Goal: Task Accomplishment & Management: Use online tool/utility

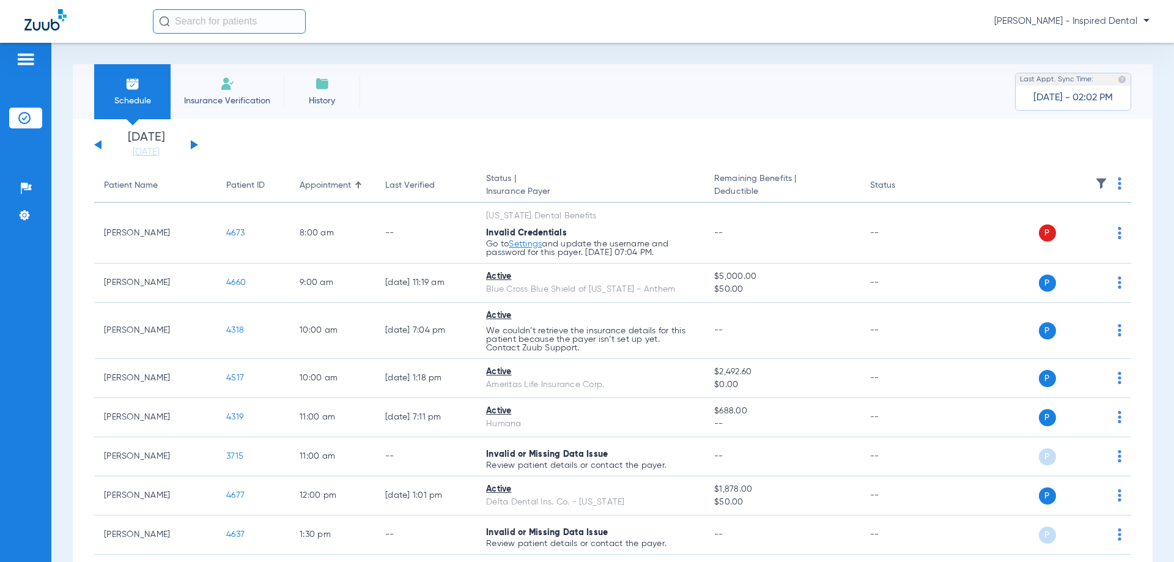
click at [193, 140] on div "[DATE] [DATE] [DATE] [DATE] [DATE] [DATE] [DATE] [DATE] [DATE] [DATE] [DATE] [D…" at bounding box center [146, 144] width 104 height 27
click at [192, 142] on button at bounding box center [194, 144] width 7 height 9
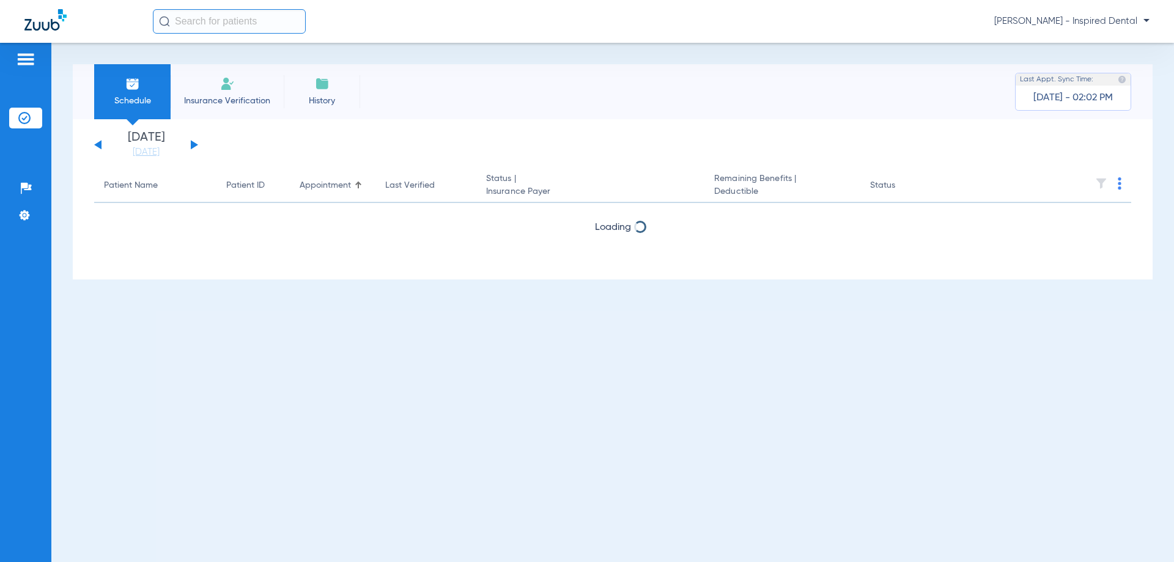
click at [192, 142] on button at bounding box center [194, 144] width 7 height 9
click at [190, 143] on div "[DATE] [DATE] [DATE] [DATE] [DATE] [DATE] [DATE] [DATE] [DATE] [DATE] [DATE] [D…" at bounding box center [146, 144] width 104 height 27
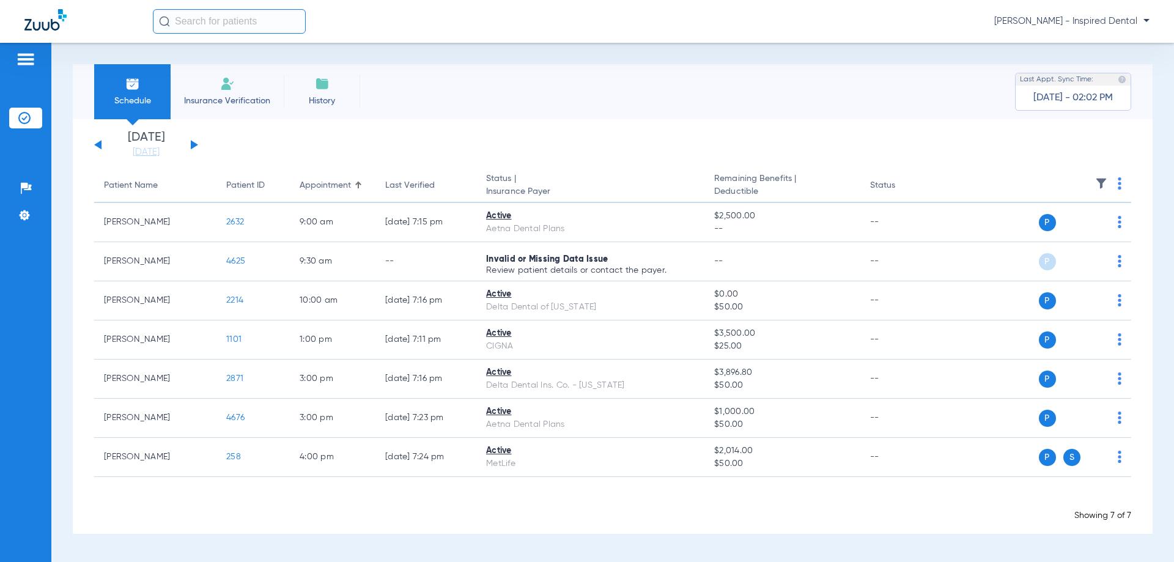
click at [195, 142] on div "[DATE] [DATE] [DATE] [DATE] [DATE] [DATE] [DATE] [DATE] [DATE] [DATE] [DATE] [D…" at bounding box center [146, 144] width 104 height 27
click at [192, 145] on button at bounding box center [194, 144] width 7 height 9
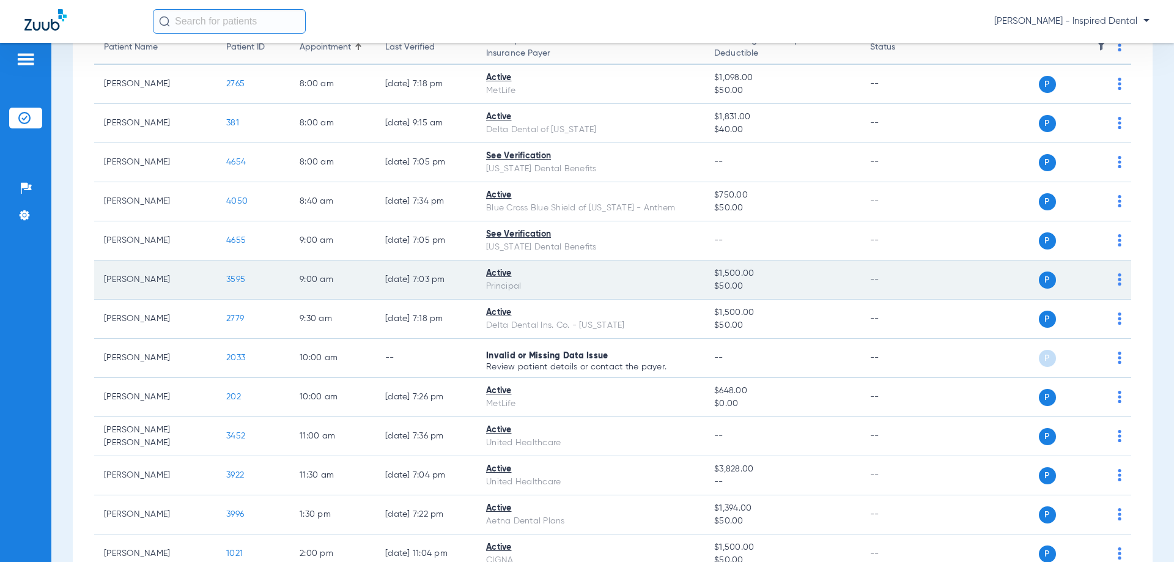
scroll to position [142, 0]
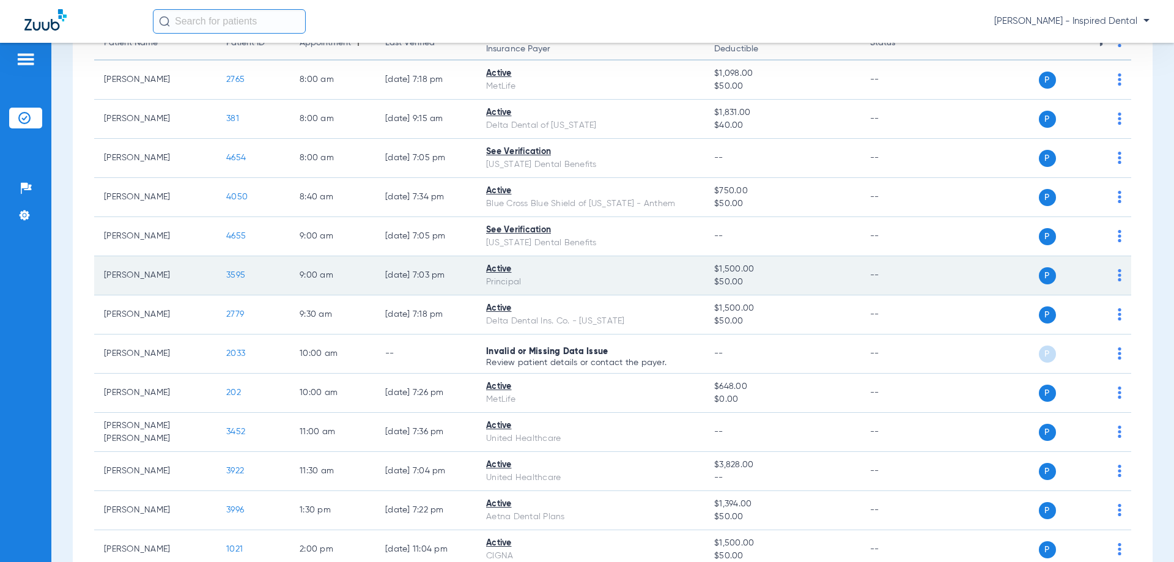
click at [234, 275] on span "3595" at bounding box center [235, 275] width 19 height 9
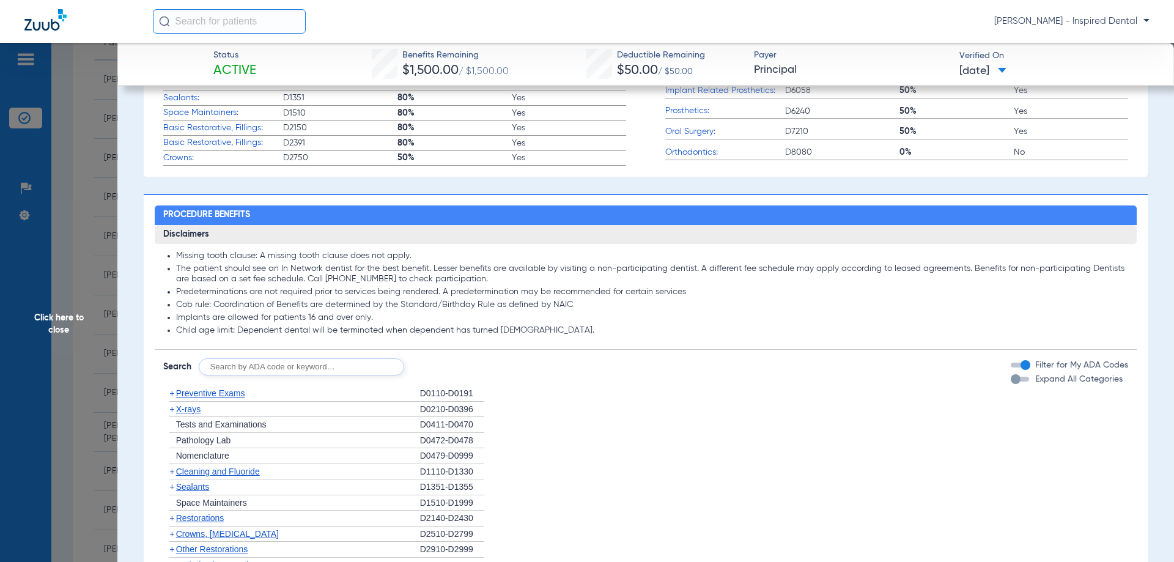
scroll to position [509, 0]
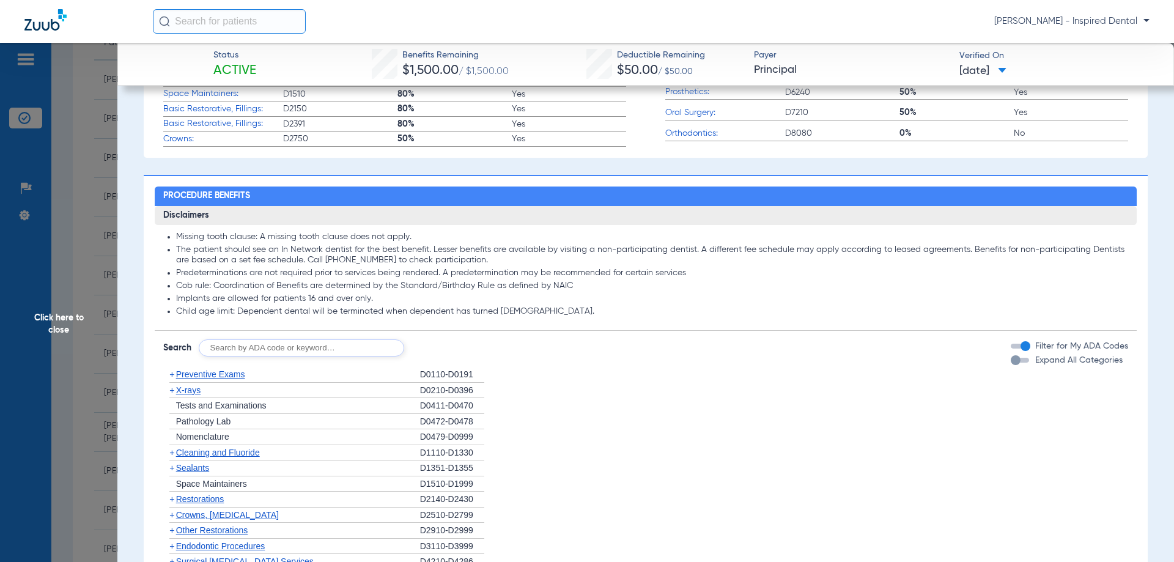
click at [361, 353] on input "text" at bounding box center [301, 347] width 205 height 17
type input "d1206"
click at [457, 357] on div "Disclaimers Missing tooth clause: A missing tooth clause does not apply. The pa…" at bounding box center [646, 493] width 982 height 575
click at [462, 350] on button "Search" at bounding box center [449, 347] width 48 height 17
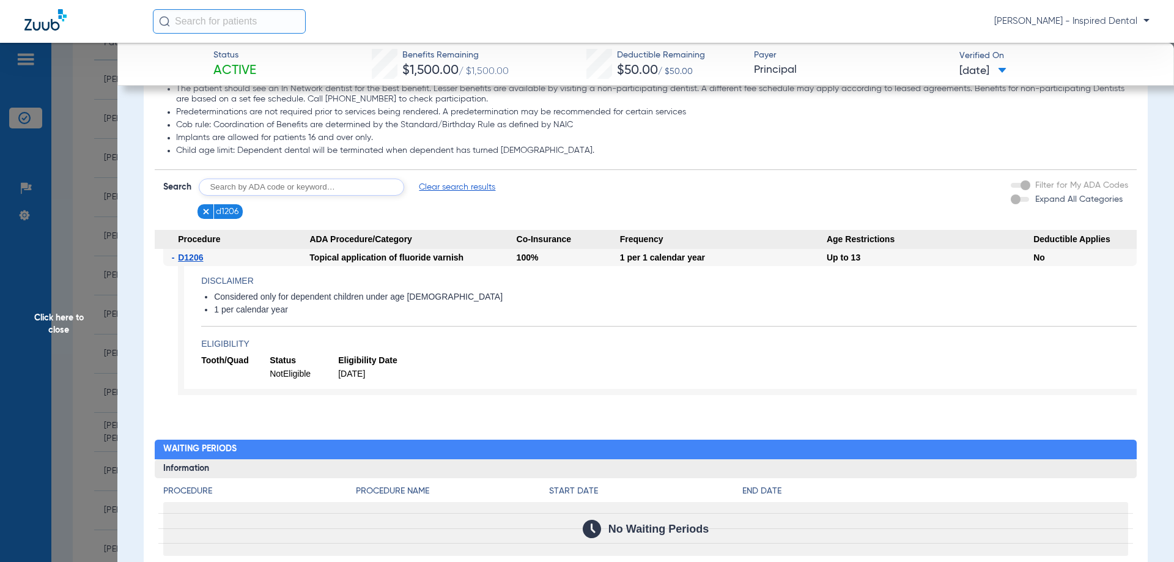
scroll to position [672, 0]
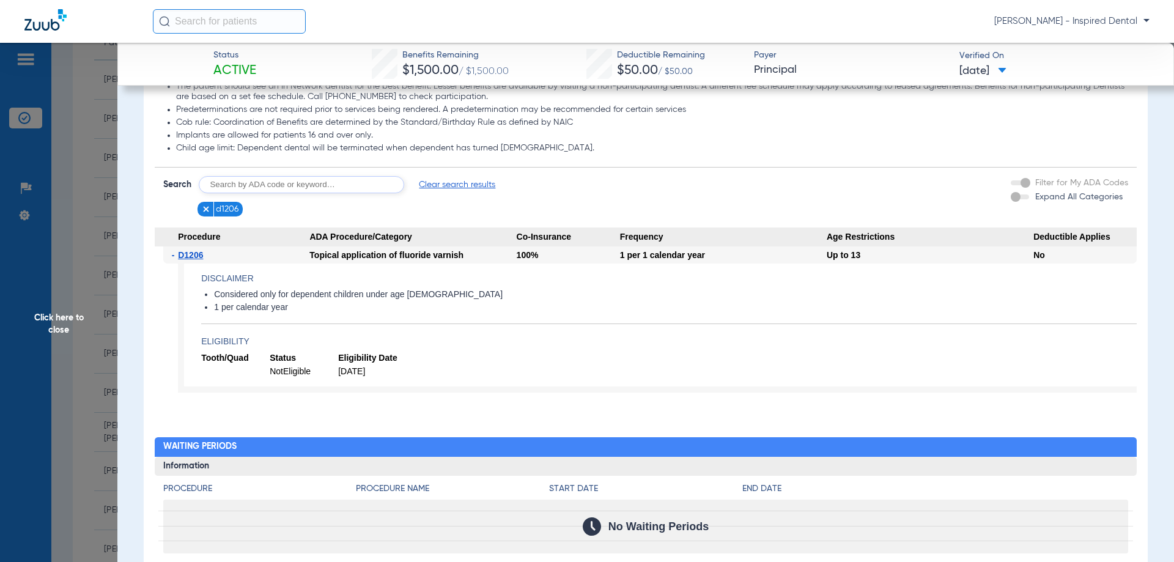
click at [282, 189] on input "text" at bounding box center [301, 184] width 205 height 17
type input "d1110"
click at [465, 180] on button "Search" at bounding box center [449, 184] width 48 height 17
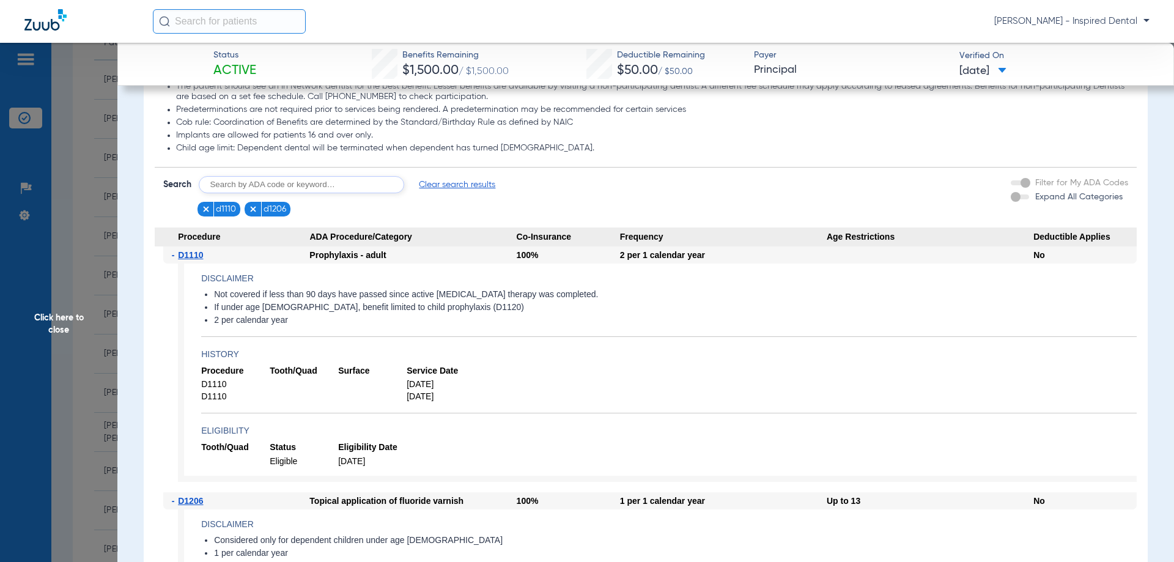
click at [303, 186] on input "text" at bounding box center [301, 184] width 205 height 17
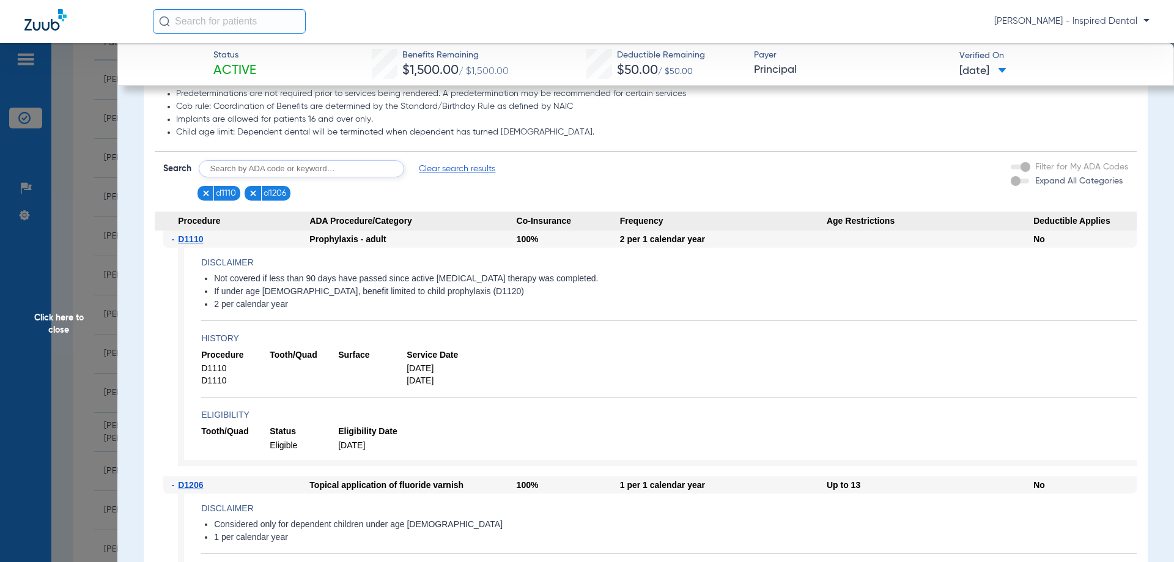
scroll to position [675, 0]
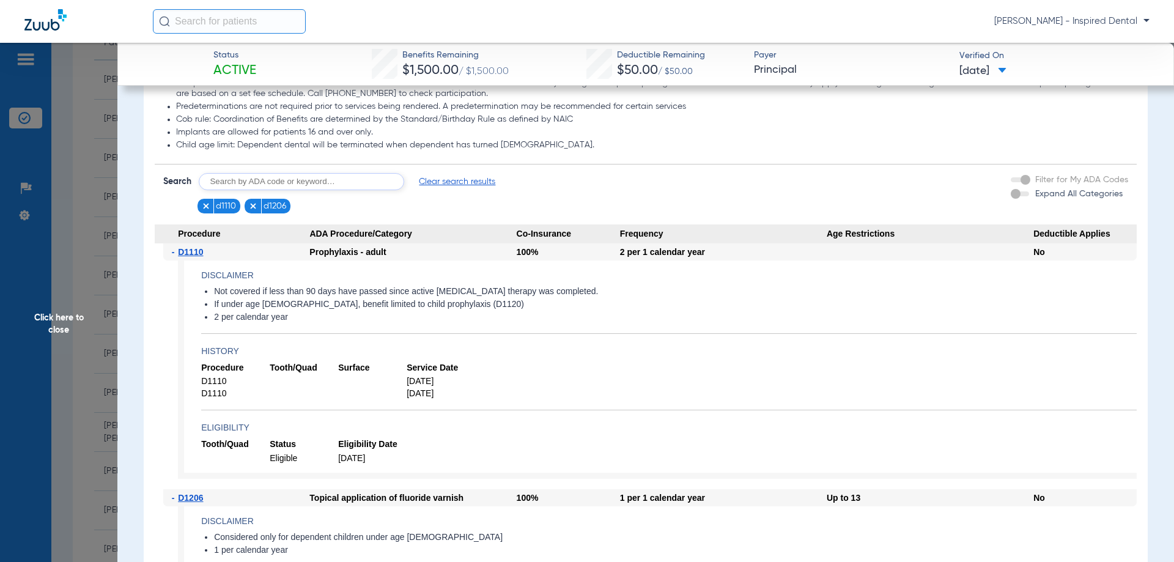
drag, startPoint x: 381, startPoint y: 188, endPoint x: 373, endPoint y: 186, distance: 8.8
click at [375, 187] on input "text" at bounding box center [301, 181] width 205 height 17
drag, startPoint x: 242, startPoint y: 183, endPoint x: 130, endPoint y: 155, distance: 115.9
click at [134, 160] on app-member-insurance-verification-view "Status Active Benefits Remaining $1,500.00 / $1,500.00 Deductible Remaining $50…" at bounding box center [645, 310] width 1056 height 1886
type input "d0120"
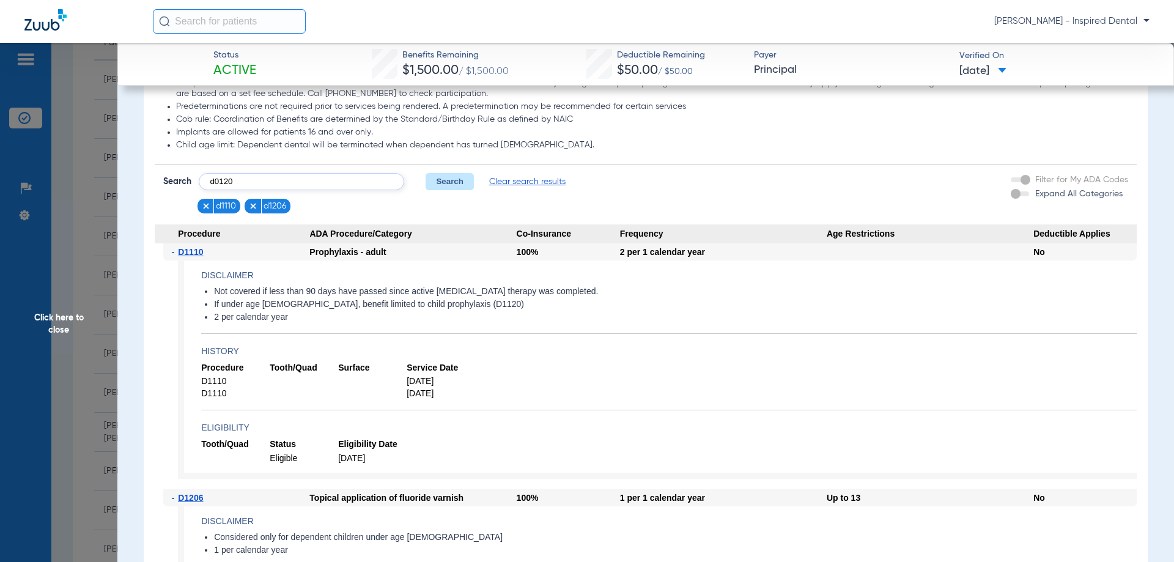
click at [461, 178] on button "Search" at bounding box center [449, 181] width 48 height 17
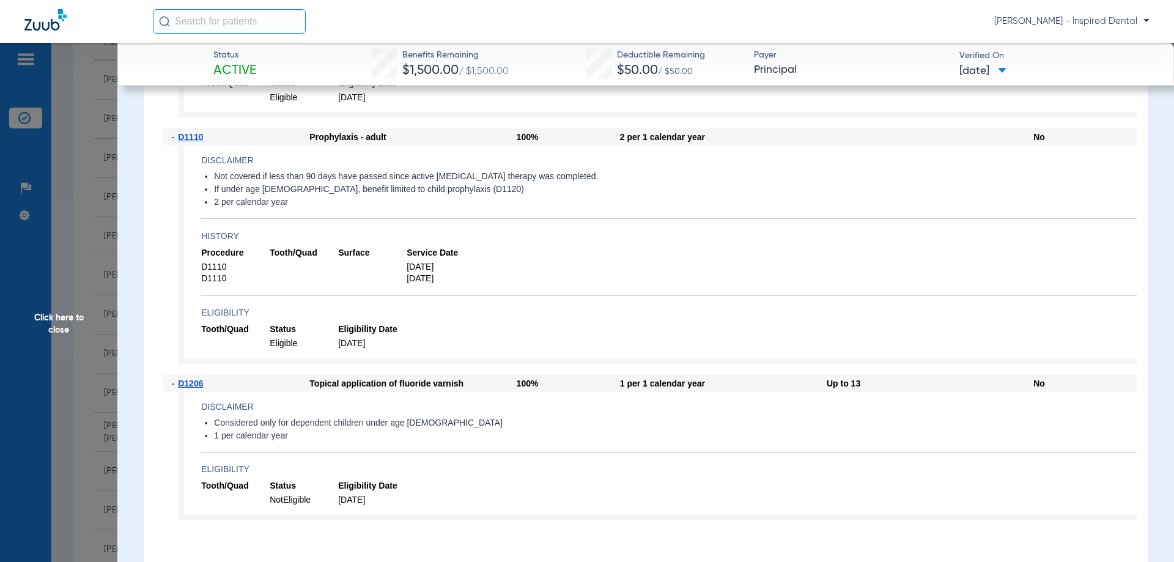
scroll to position [1042, 0]
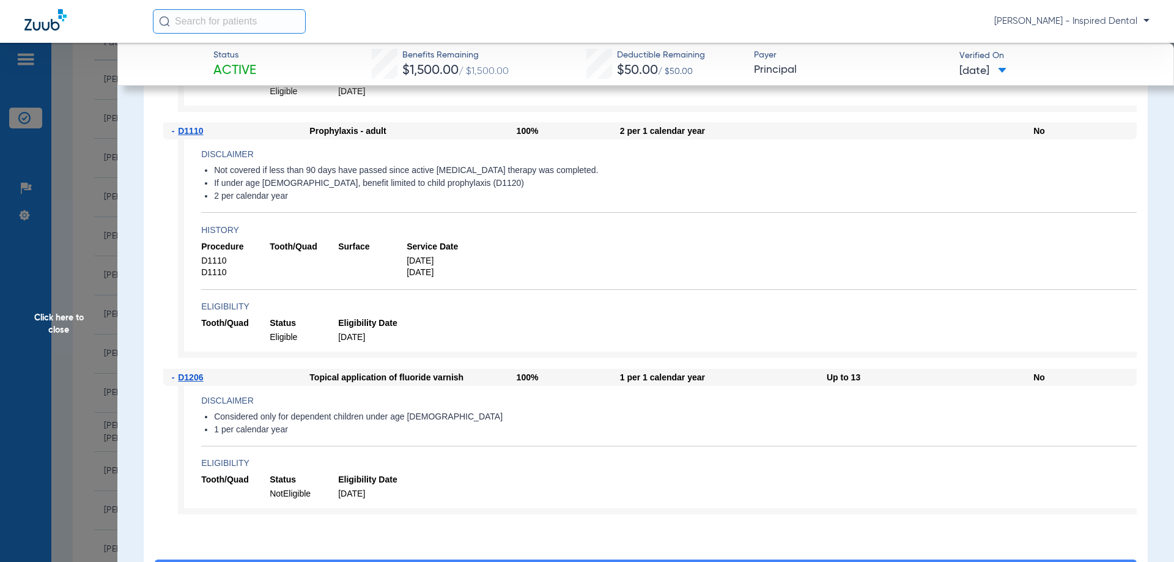
click at [52, 334] on span "Click here to close" at bounding box center [58, 324] width 117 height 562
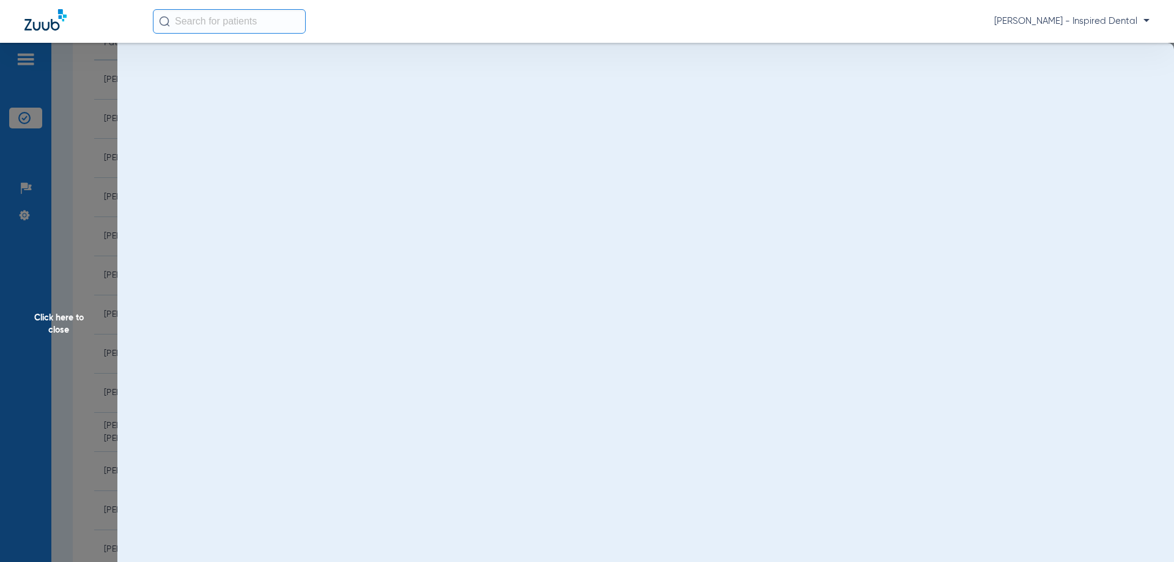
click at [58, 326] on span "Click here to close" at bounding box center [58, 324] width 117 height 562
